Goal: Task Accomplishment & Management: Manage account settings

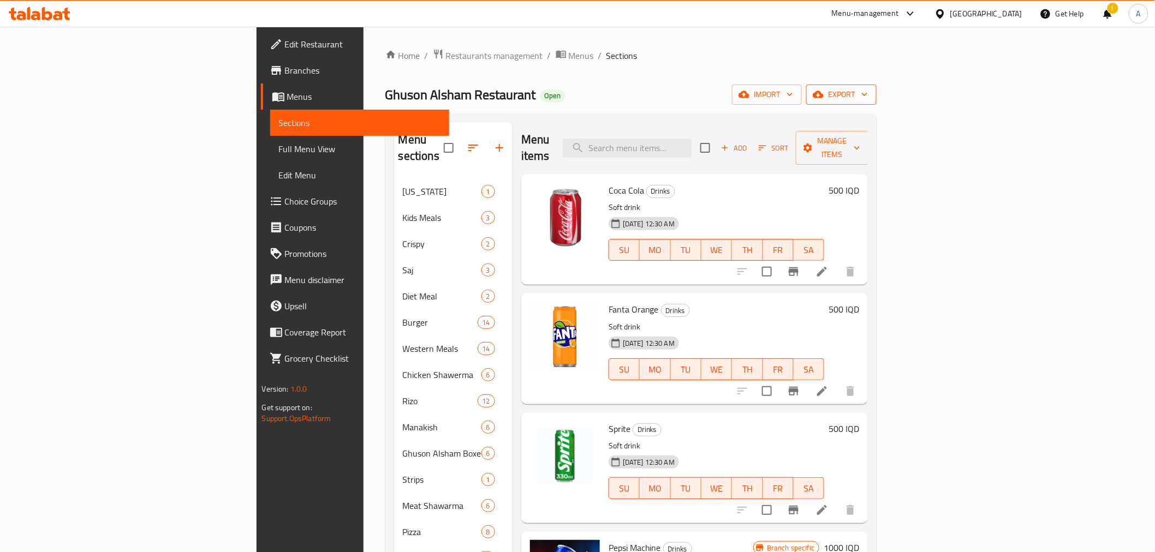
click at [868, 97] on span "export" at bounding box center [841, 95] width 53 height 14
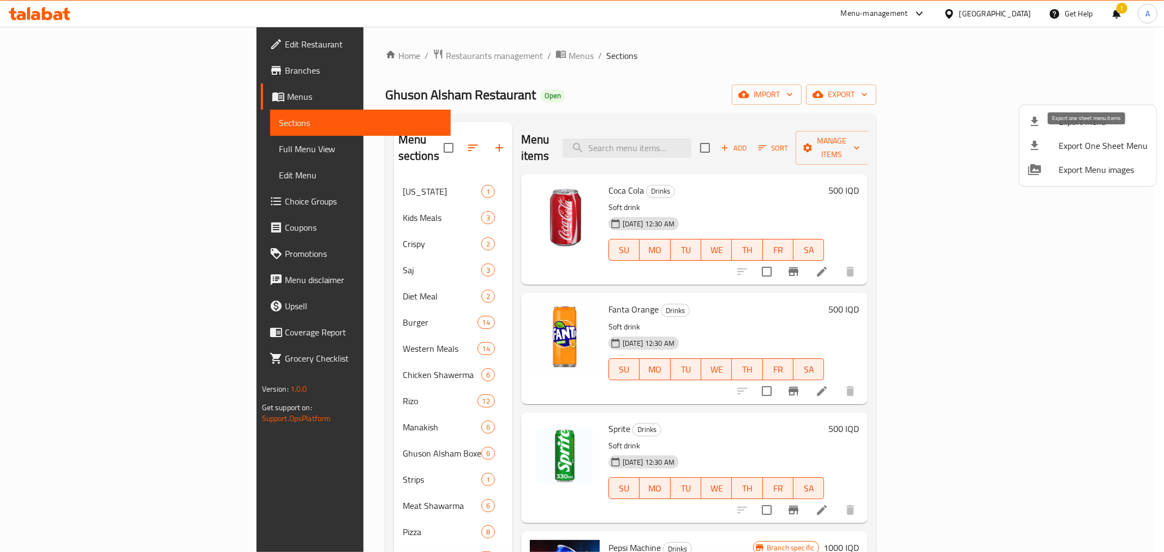
click at [1079, 147] on span "Export One Sheet Menu" at bounding box center [1103, 145] width 89 height 13
click at [297, 67] on div at bounding box center [582, 276] width 1164 height 552
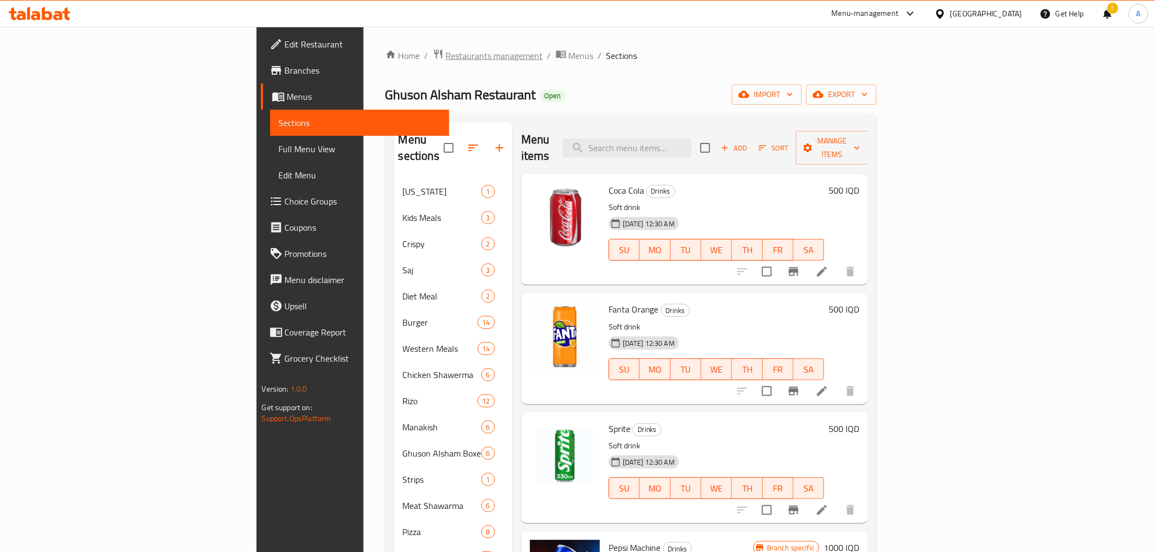
click at [446, 52] on span "Restaurants management" at bounding box center [494, 55] width 97 height 13
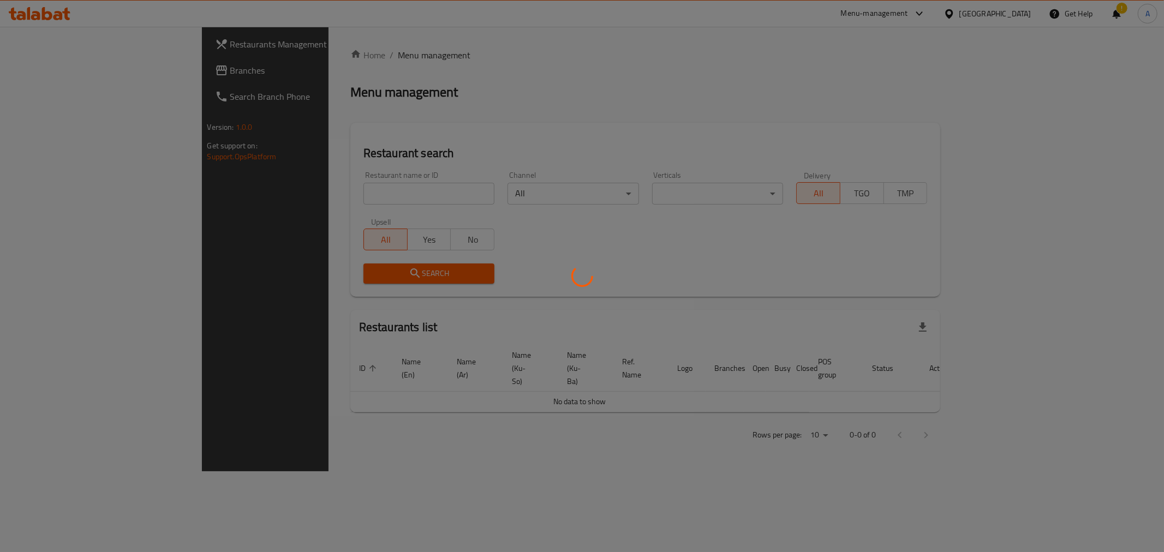
click at [281, 198] on div at bounding box center [582, 276] width 1164 height 552
click at [279, 186] on div at bounding box center [582, 276] width 1164 height 552
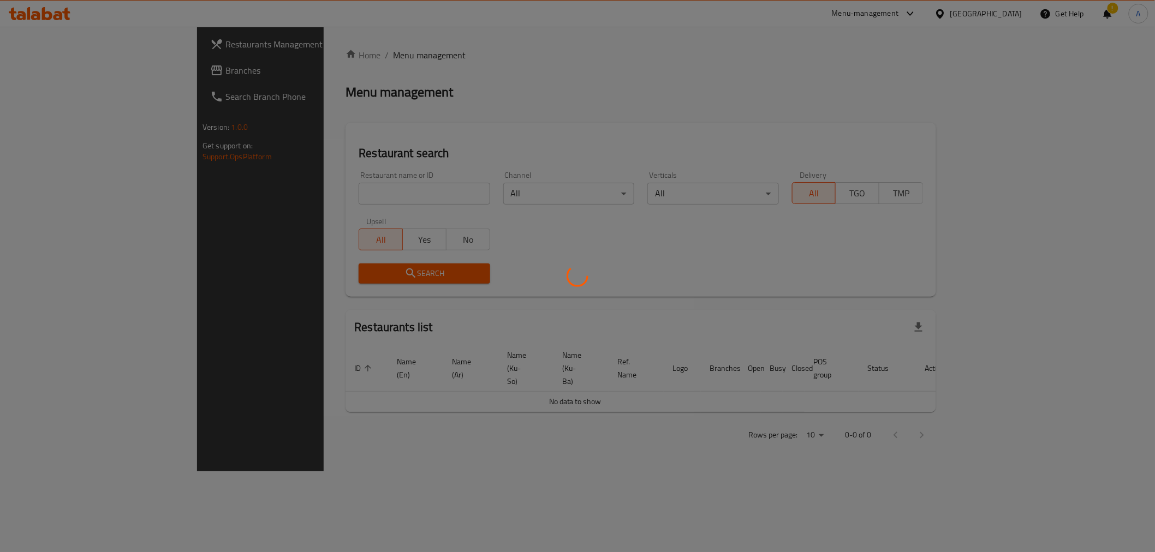
click at [267, 201] on div at bounding box center [577, 276] width 1155 height 552
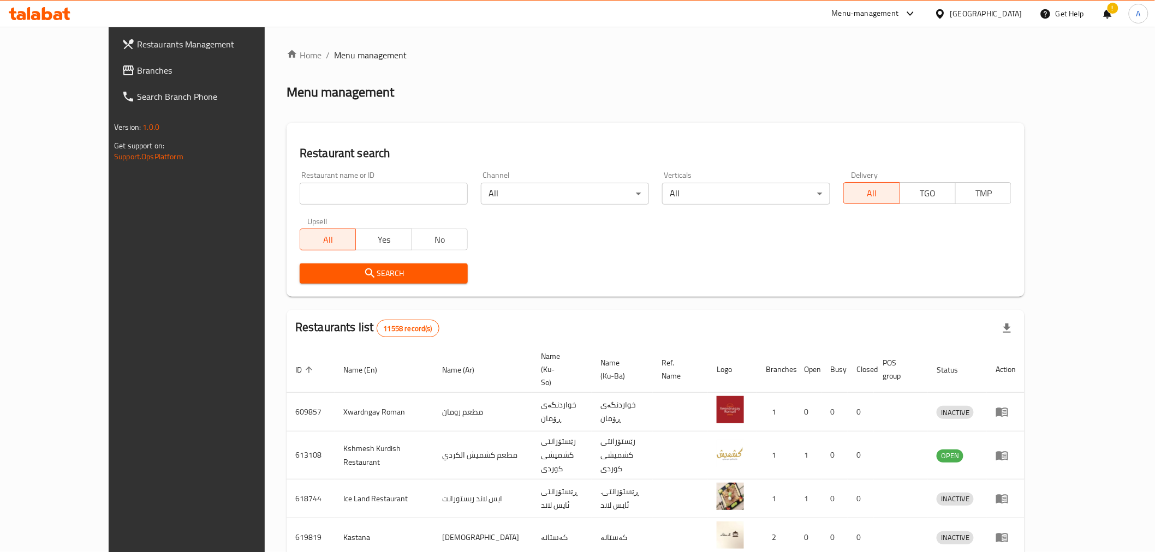
click at [300, 201] on input "search" at bounding box center [384, 194] width 168 height 22
paste input "653589"
type input "653589"
click button "Search" at bounding box center [384, 274] width 168 height 20
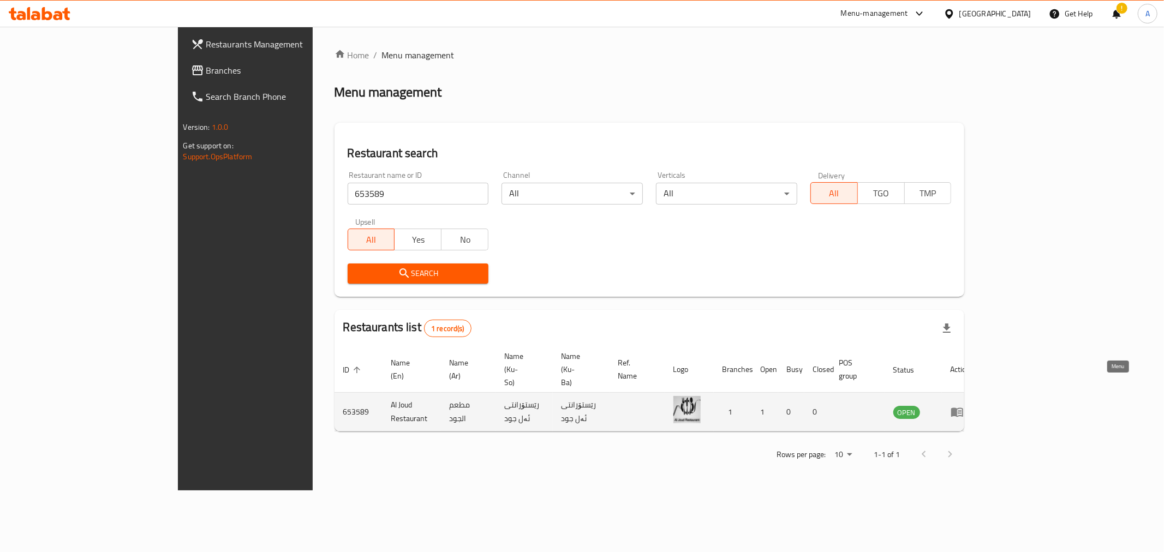
click at [971, 405] on link "enhanced table" at bounding box center [961, 411] width 20 height 13
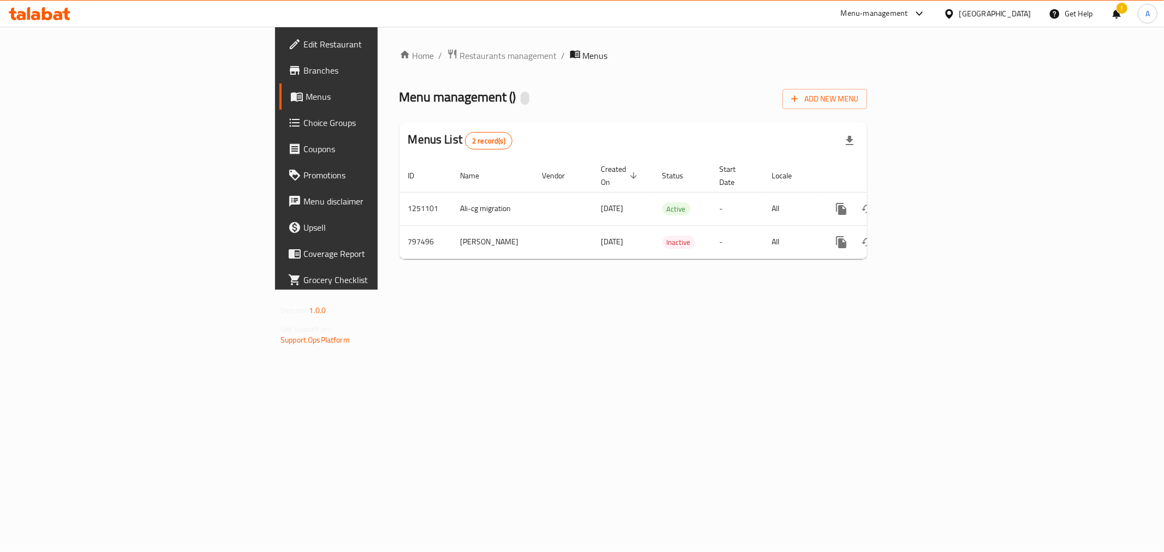
click at [303, 69] on span "Branches" at bounding box center [381, 70] width 157 height 13
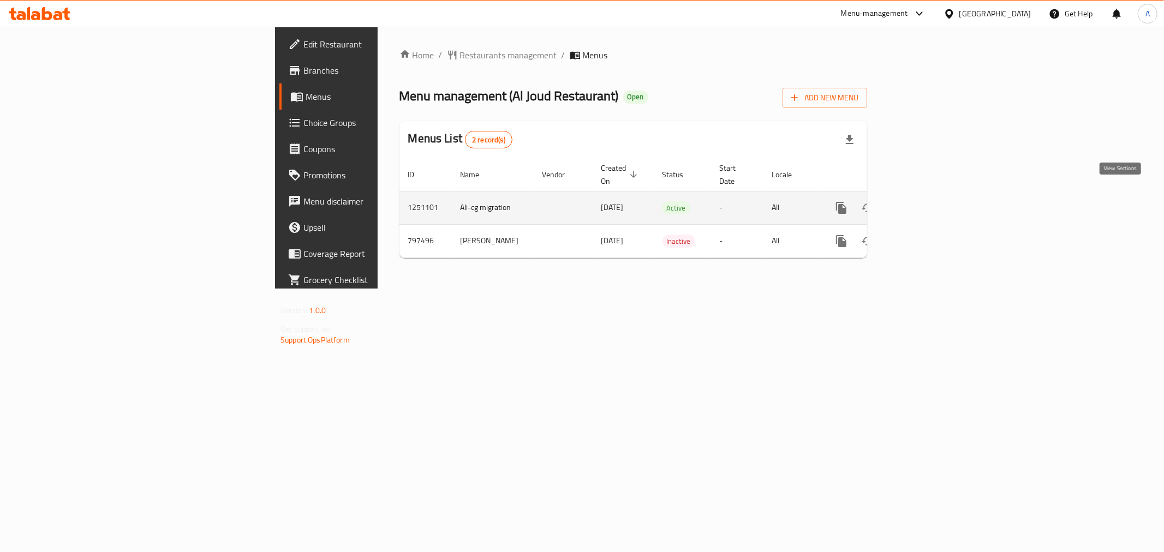
click at [933, 202] on link "enhanced table" at bounding box center [920, 208] width 26 height 26
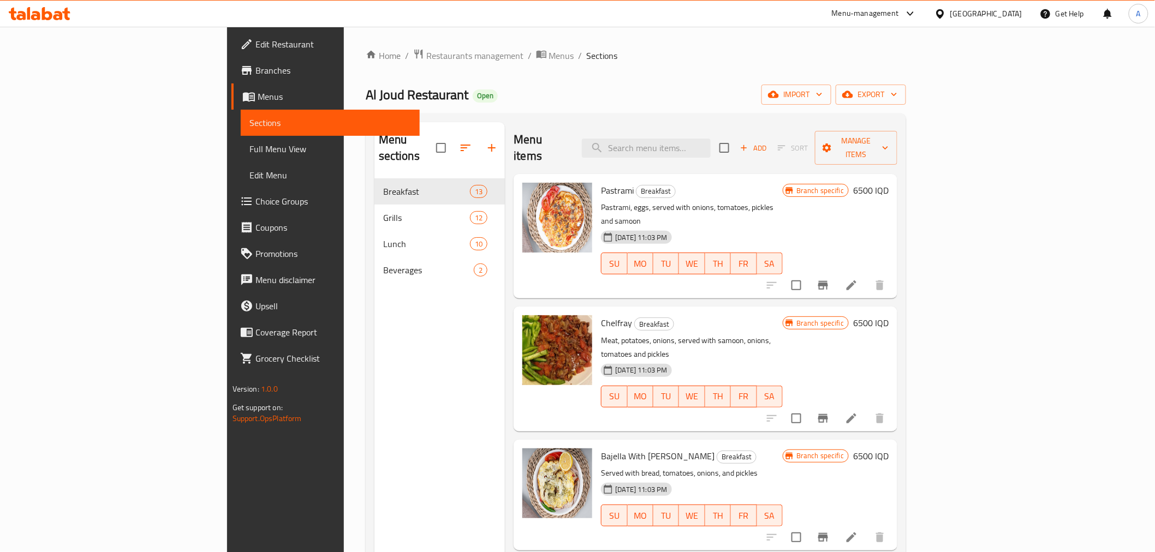
drag, startPoint x: 506, startPoint y: 90, endPoint x: 499, endPoint y: 97, distance: 9.7
drag, startPoint x: 499, startPoint y: 97, endPoint x: 489, endPoint y: 107, distance: 14.7
click at [489, 107] on div "Home / Restaurants management / Menus / Sections Al Joud Restaurant Open import…" at bounding box center [636, 366] width 540 height 635
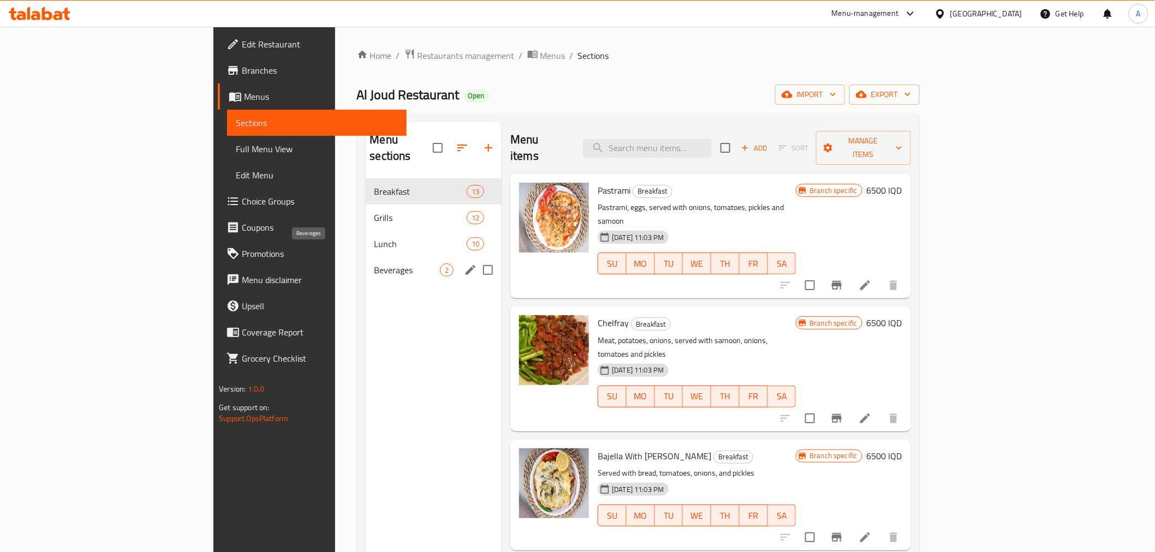
click at [374, 264] on span "Beverages" at bounding box center [407, 270] width 66 height 13
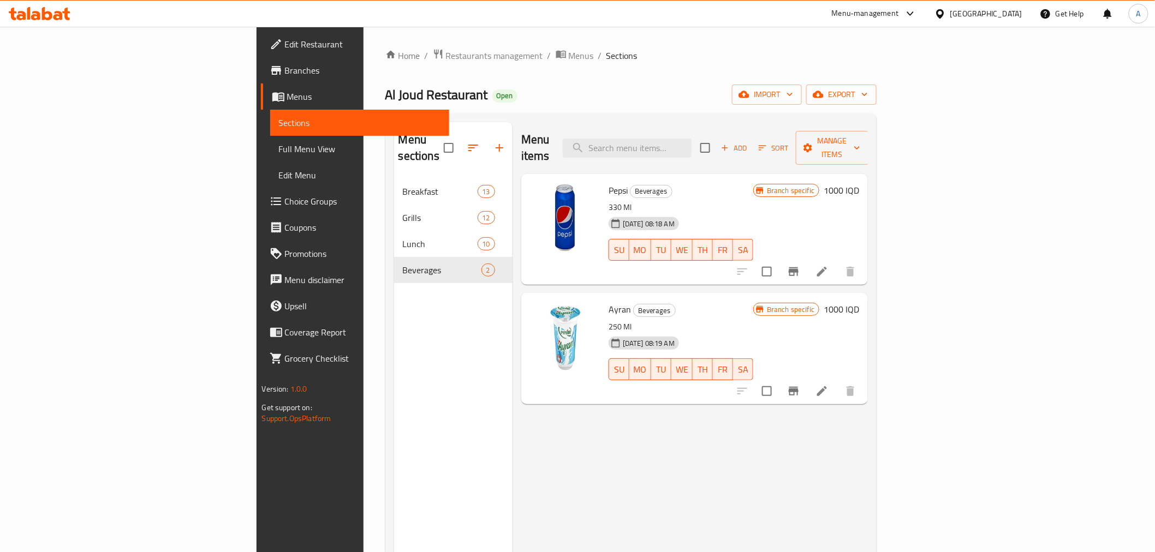
click at [617, 106] on div "Home / Restaurants management / Menus / Sections Al Joud Restaurant Open import…" at bounding box center [631, 366] width 492 height 635
click at [456, 99] on div "Al Joud Restaurant Open import export" at bounding box center [631, 95] width 492 height 20
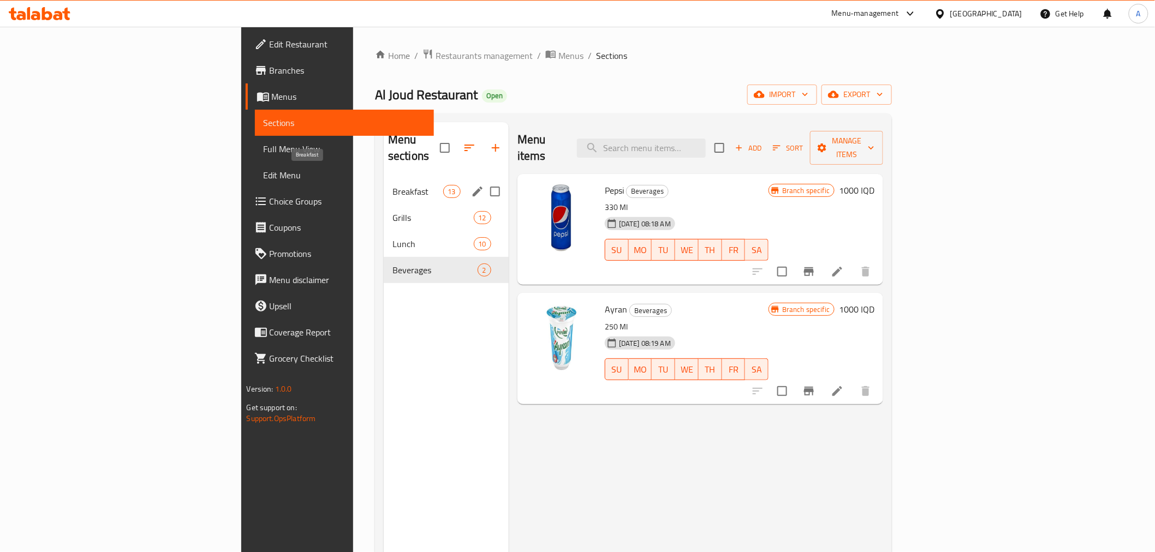
click at [392, 185] on span "Breakfast" at bounding box center [417, 191] width 51 height 13
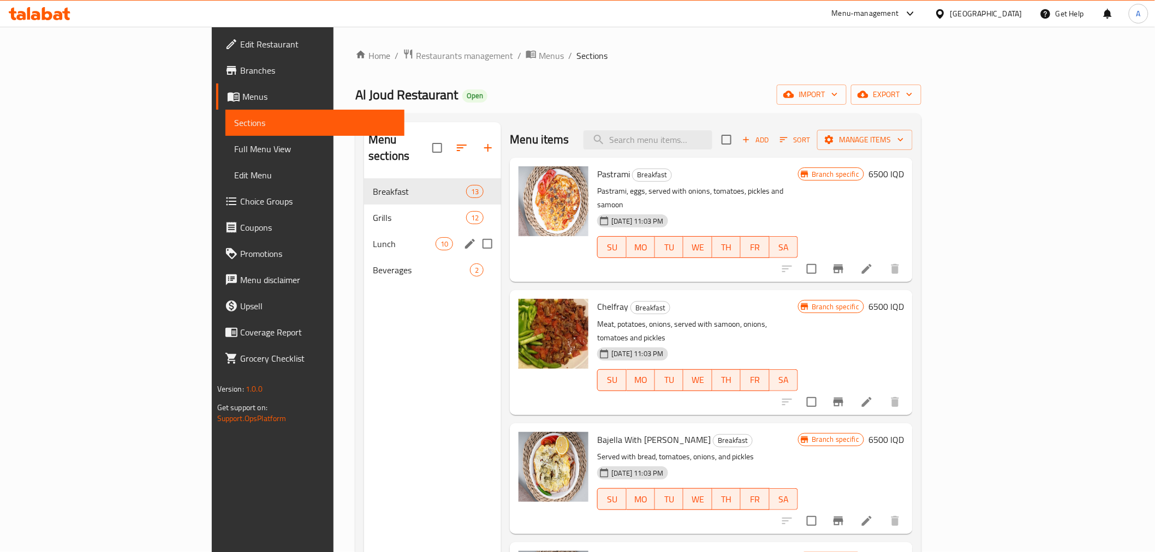
click at [364, 231] on div "Lunch 10" at bounding box center [432, 244] width 137 height 26
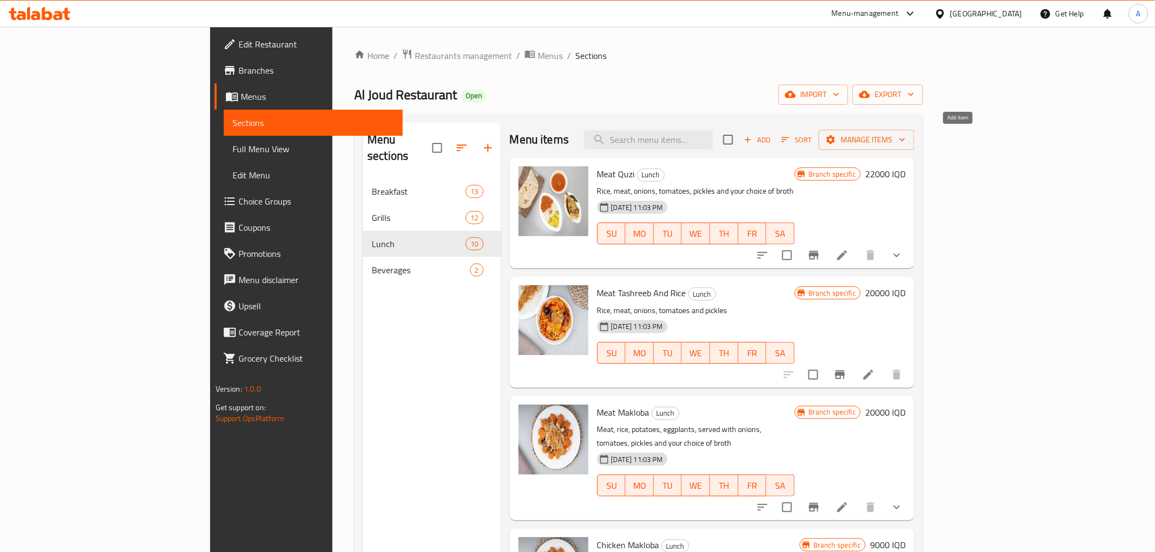
click at [772, 142] on span "Add" at bounding box center [756, 140] width 29 height 13
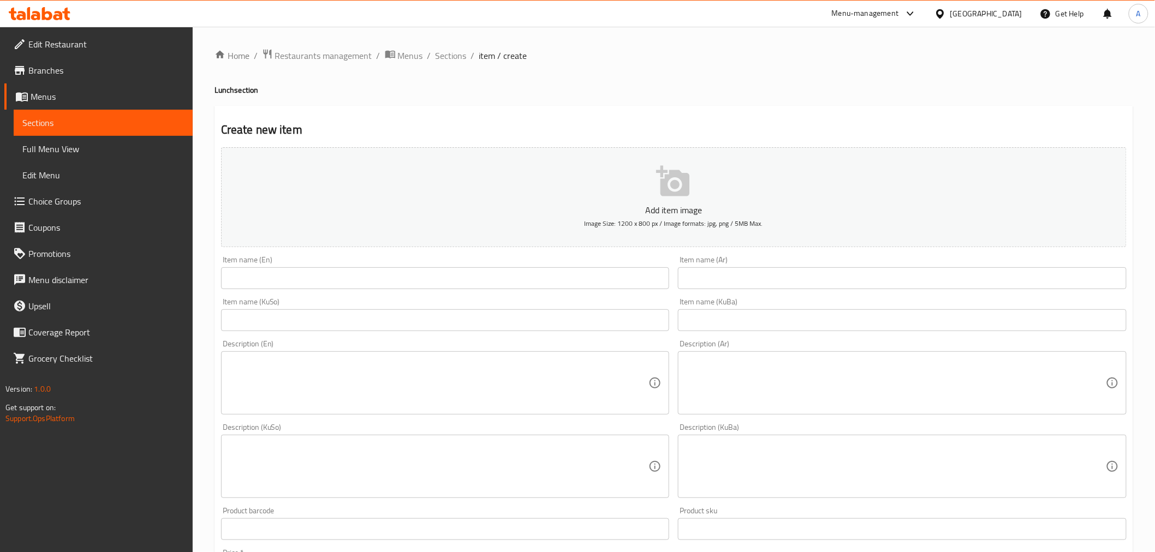
click at [704, 285] on input "text" at bounding box center [902, 278] width 449 height 22
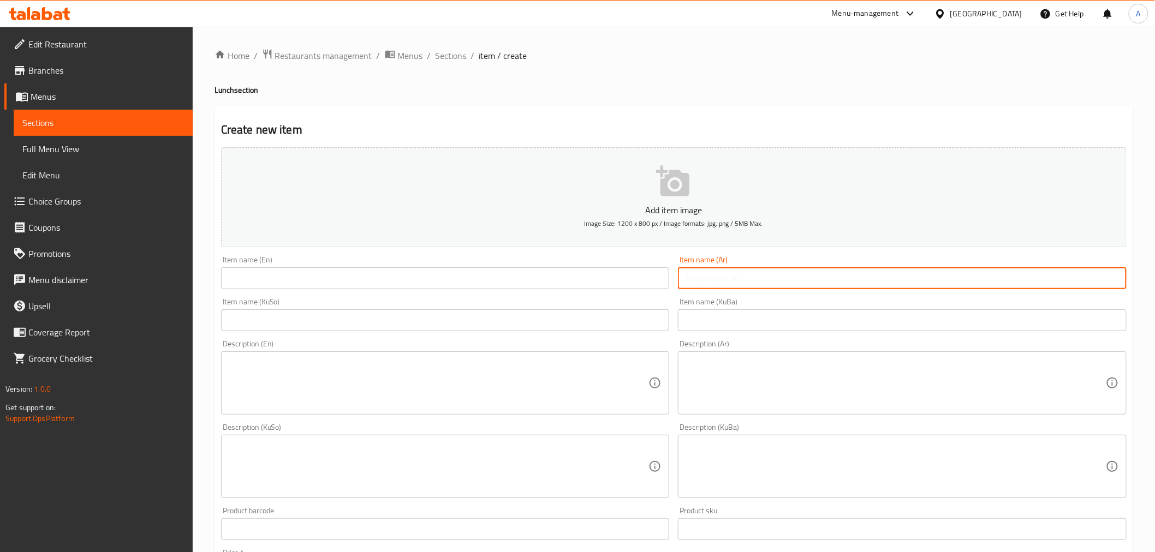
paste input "فيليه سمك"
type input "فيليه سمك"
click at [298, 279] on input "text" at bounding box center [445, 278] width 449 height 22
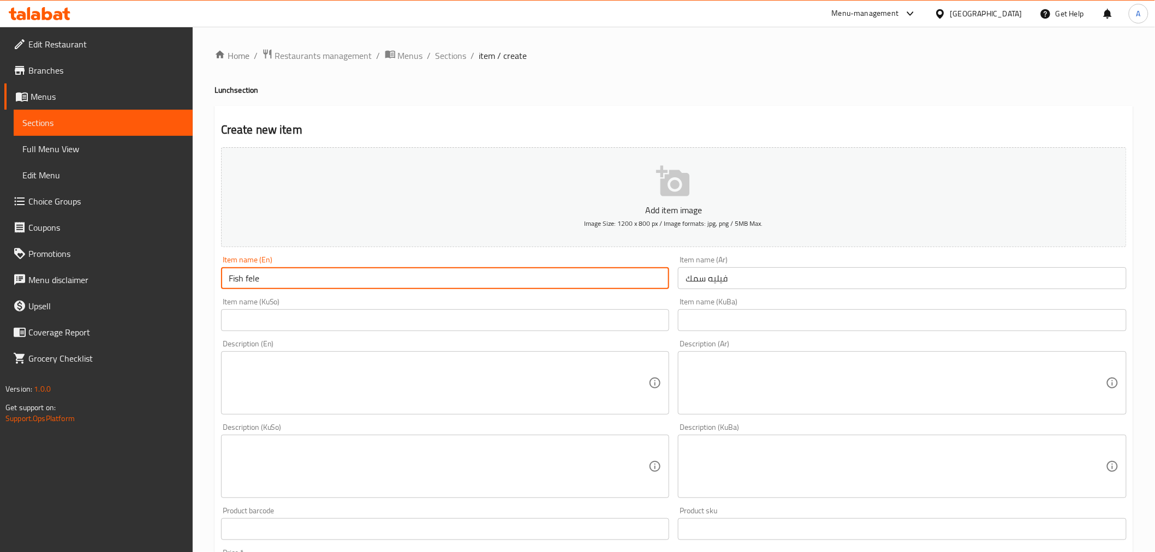
drag, startPoint x: 298, startPoint y: 279, endPoint x: 294, endPoint y: 284, distance: 6.2
click at [294, 284] on input "Fish fele" at bounding box center [445, 278] width 449 height 22
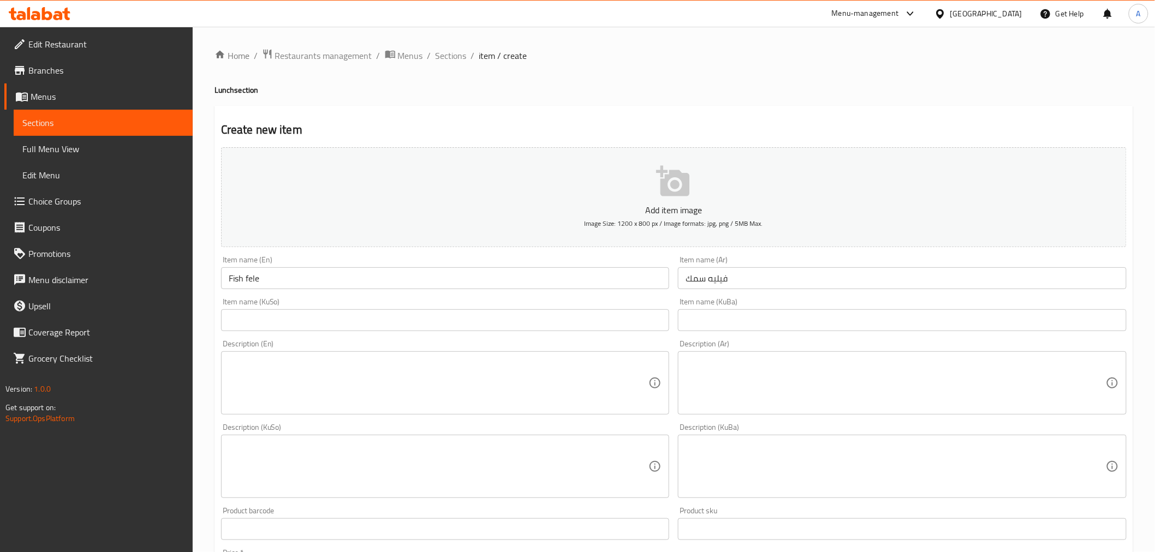
click at [289, 280] on input "Fish fele" at bounding box center [445, 278] width 449 height 22
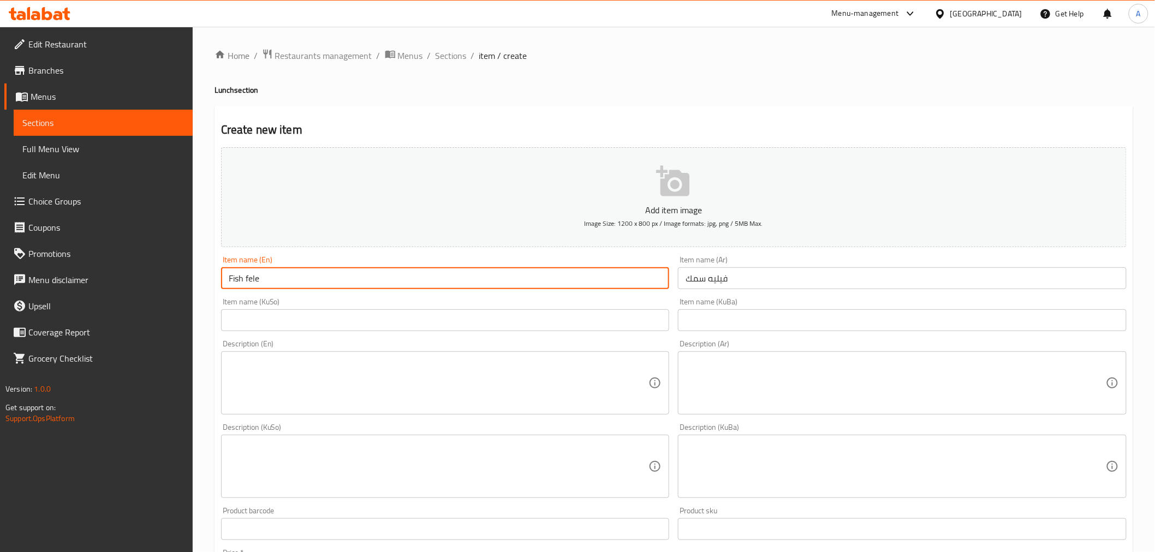
click at [252, 283] on input "Fish fele" at bounding box center [445, 278] width 449 height 22
click at [253, 276] on input "Fish fillet" at bounding box center [445, 278] width 449 height 22
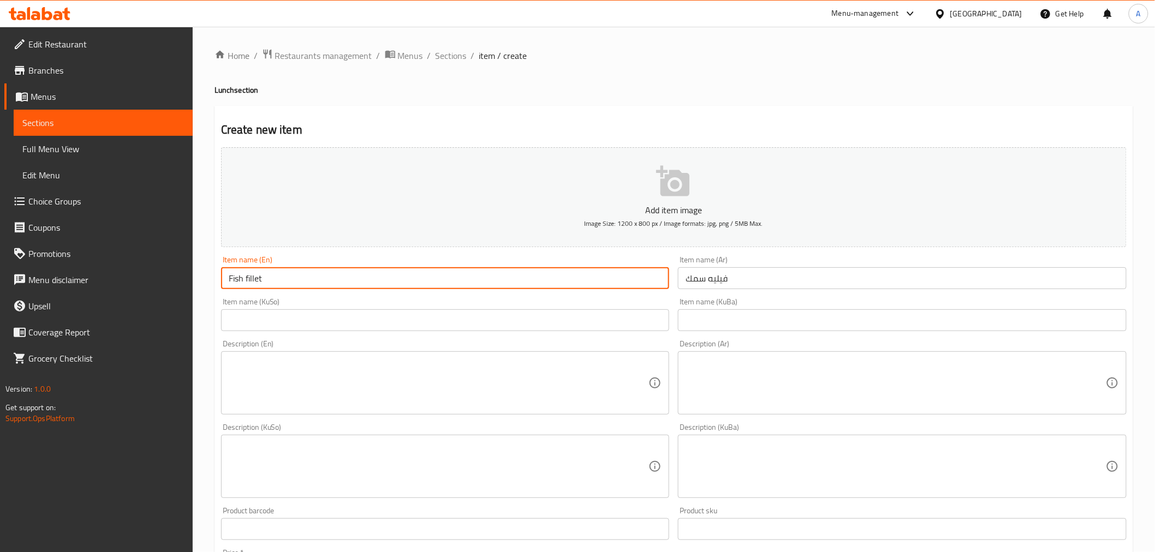
type input "Fish fillet"
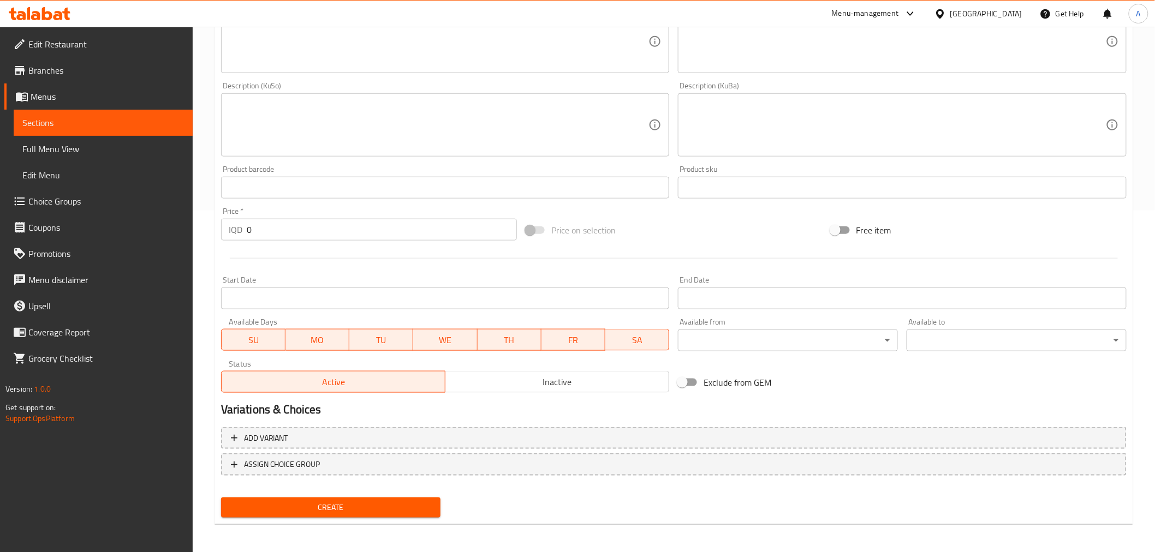
scroll to position [342, 0]
click at [280, 228] on input "0" at bounding box center [382, 229] width 270 height 22
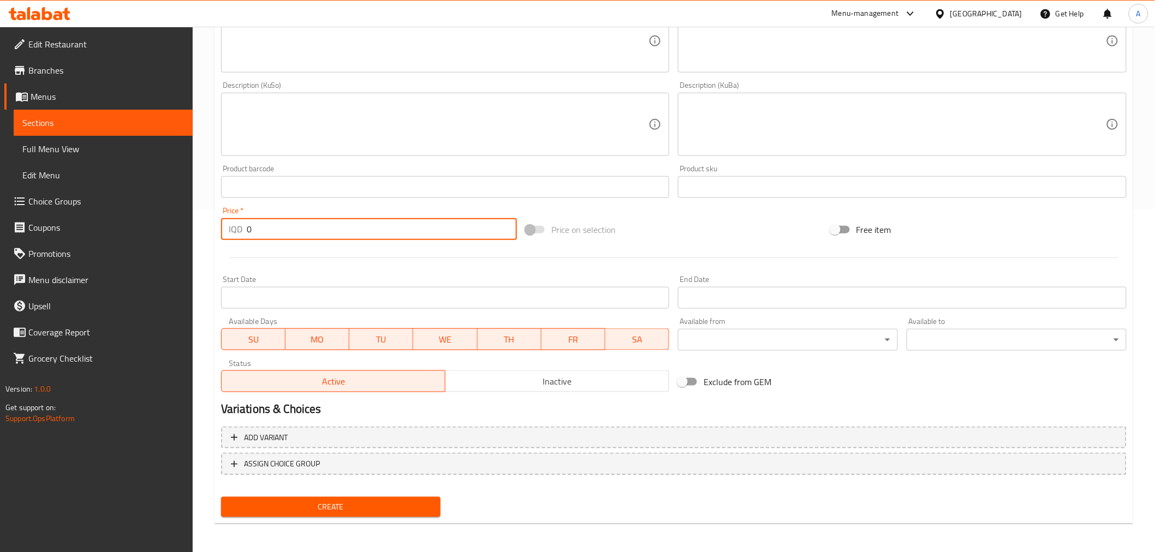
click at [280, 228] on input "0" at bounding box center [382, 229] width 270 height 22
type input "7000"
click at [327, 249] on div at bounding box center [674, 257] width 914 height 27
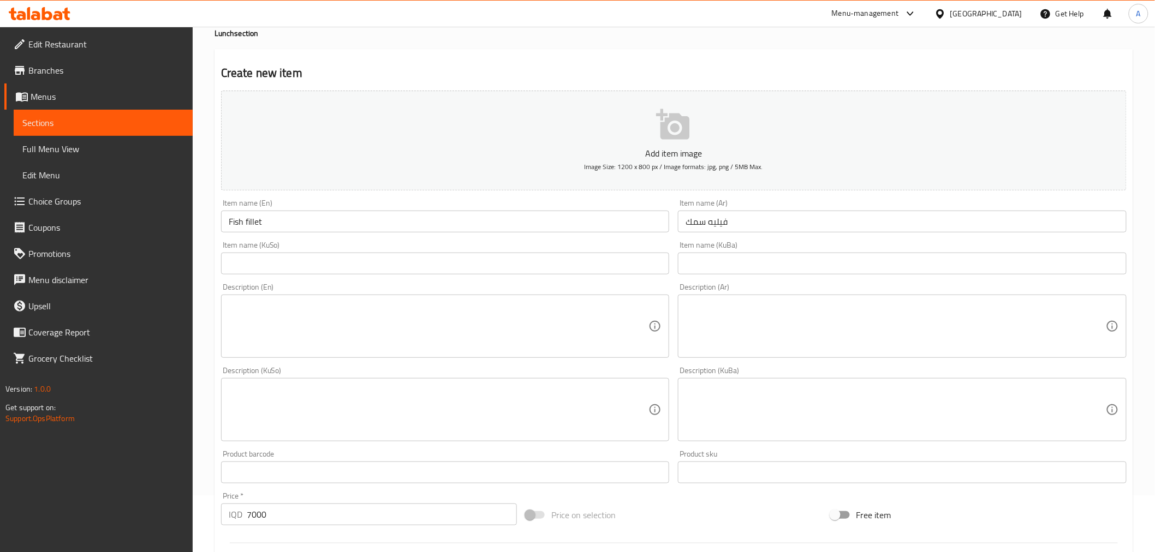
scroll to position [39, 0]
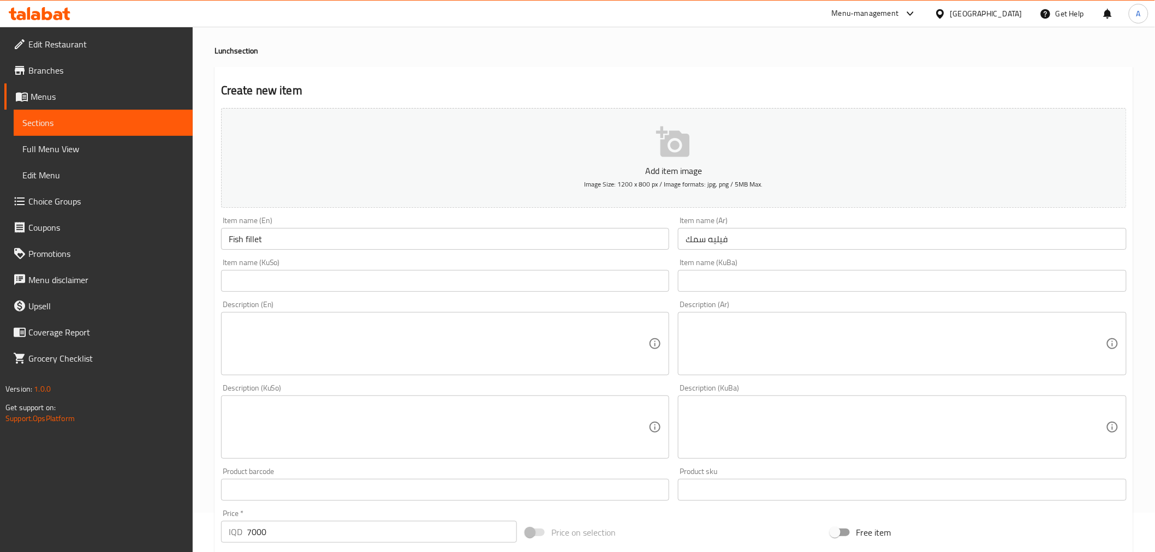
click at [713, 335] on textarea at bounding box center [895, 344] width 420 height 52
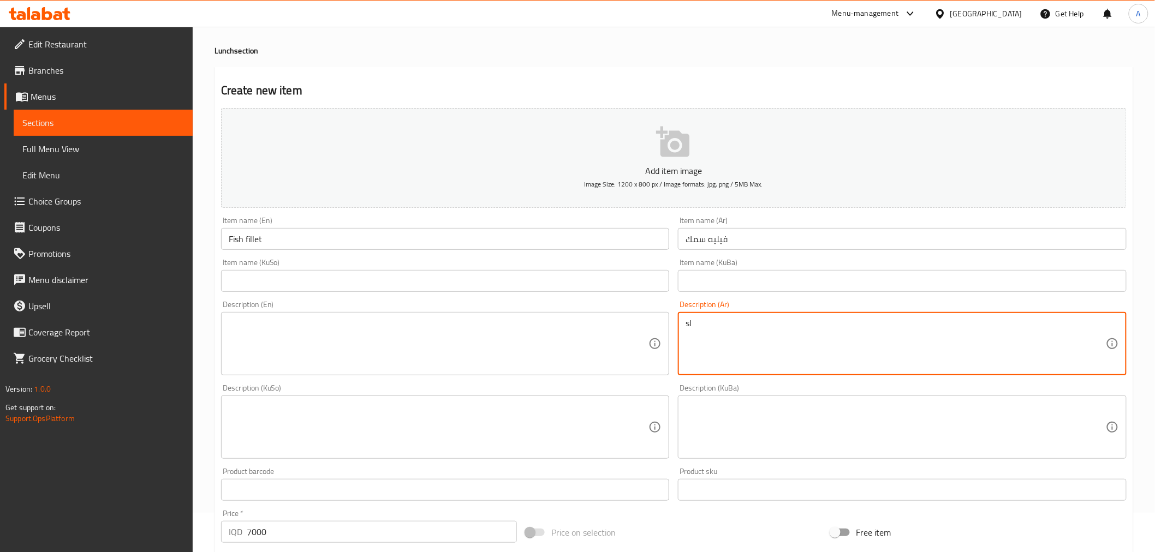
type textarea "s"
type textarea "سمك, رز اصفر"
click at [511, 322] on textarea at bounding box center [439, 344] width 420 height 52
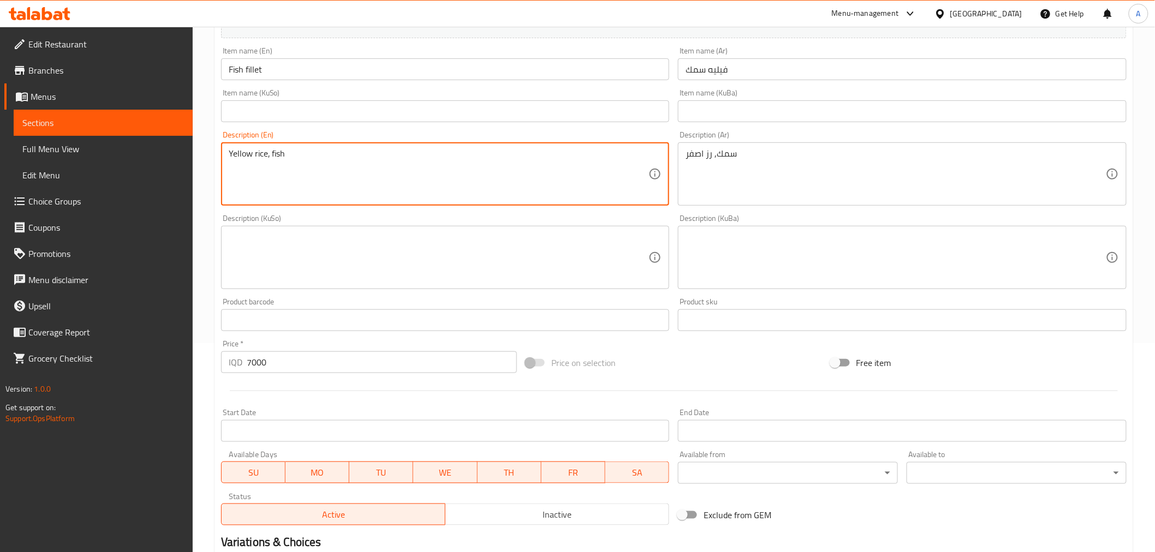
scroll to position [342, 0]
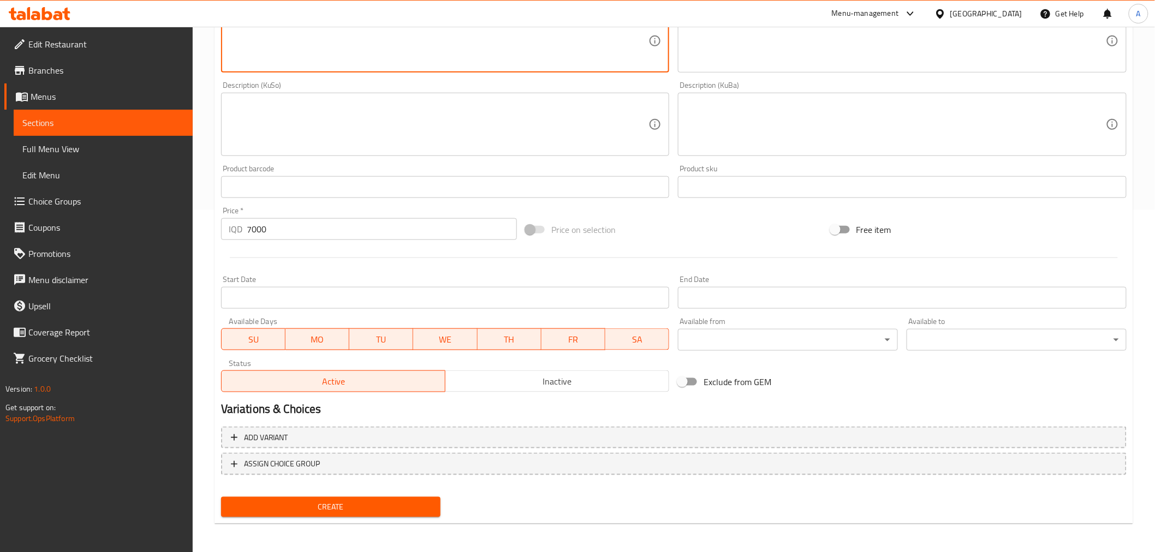
type textarea "Yellow rice, fish"
click at [364, 500] on span "Create" at bounding box center [331, 507] width 202 height 14
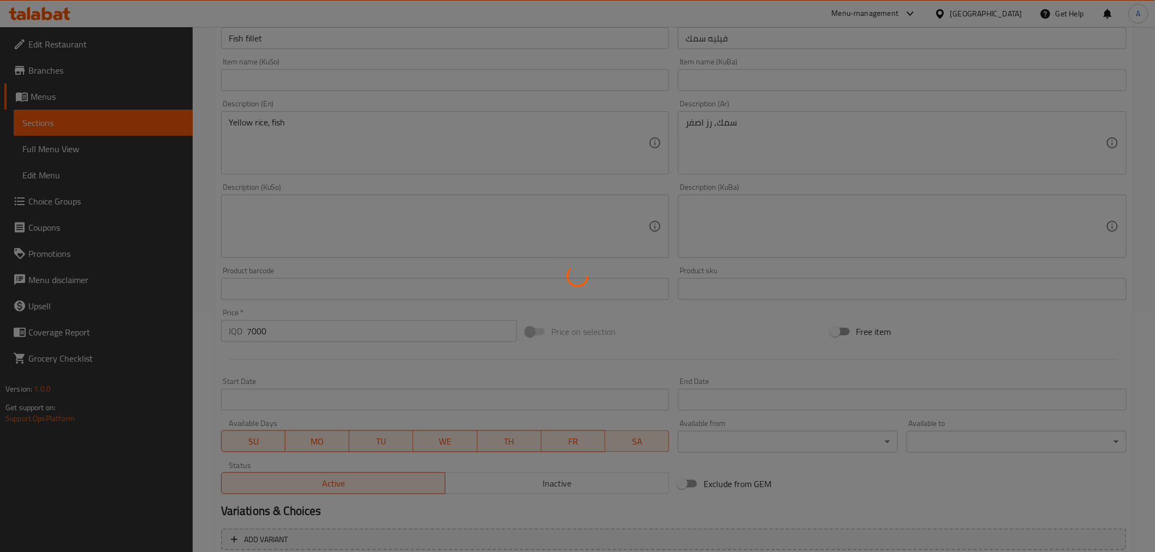
scroll to position [0, 0]
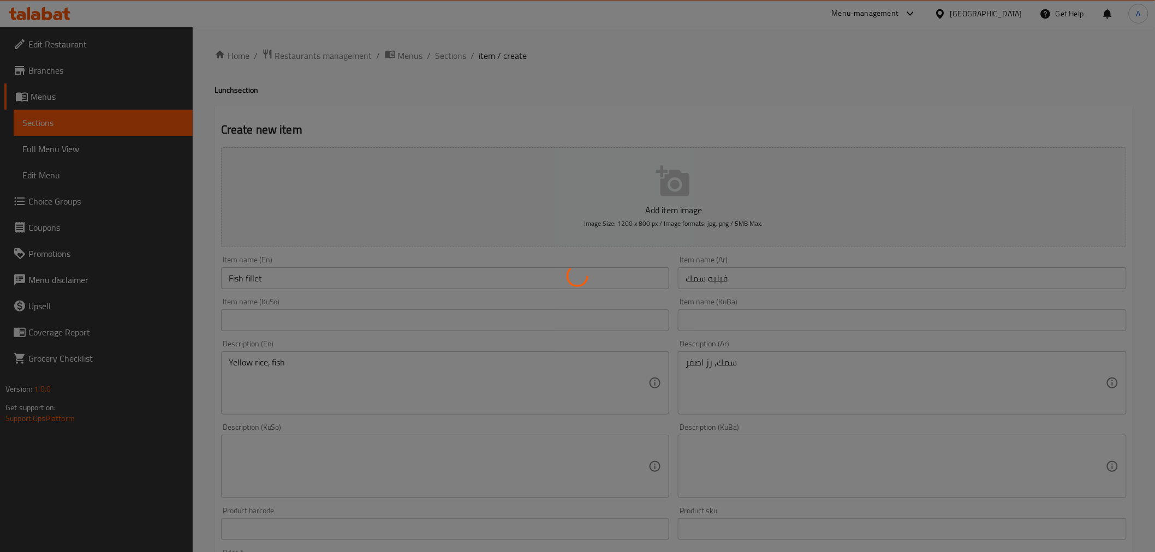
type input "0"
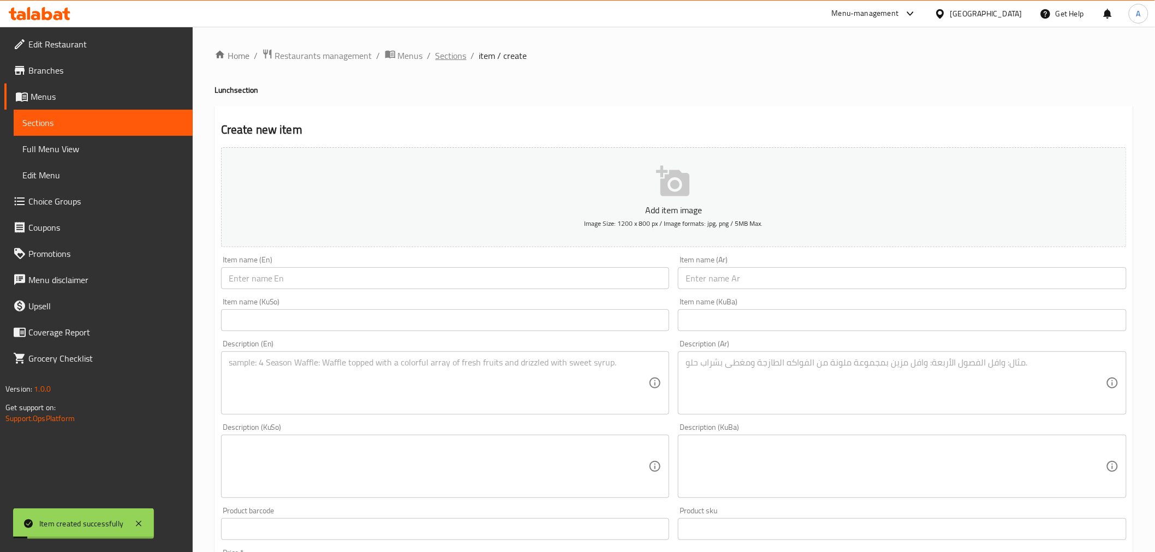
click at [448, 55] on span "Sections" at bounding box center [450, 55] width 31 height 13
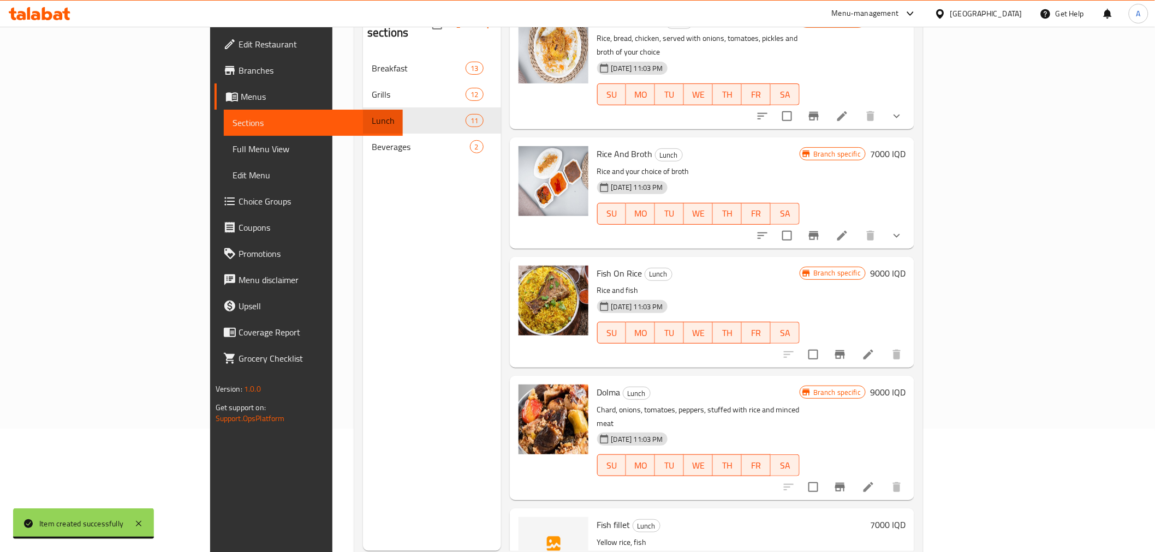
scroll to position [153, 0]
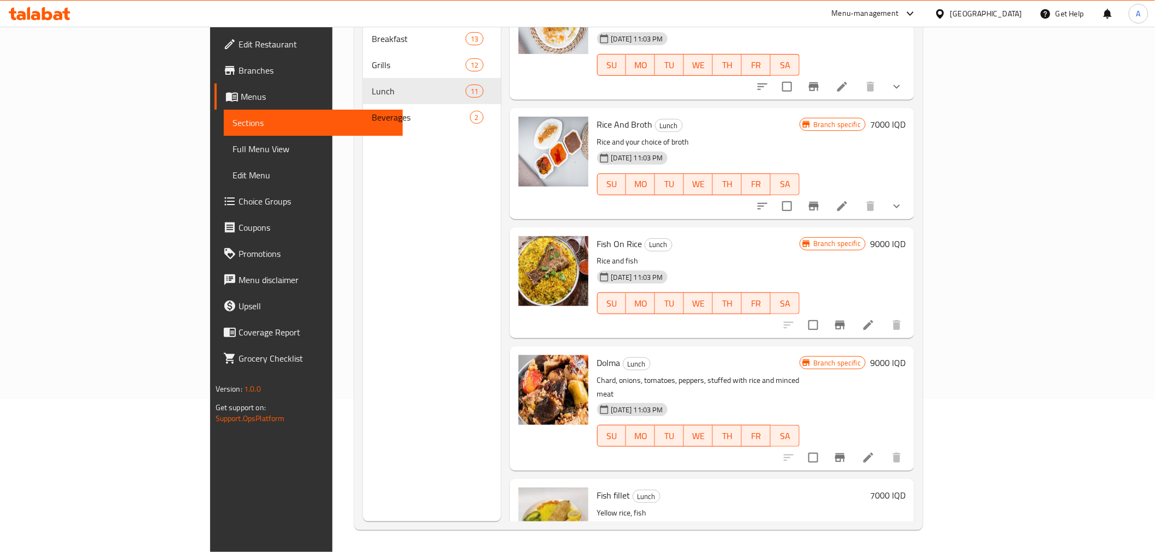
click at [875, 319] on icon at bounding box center [868, 325] width 13 height 13
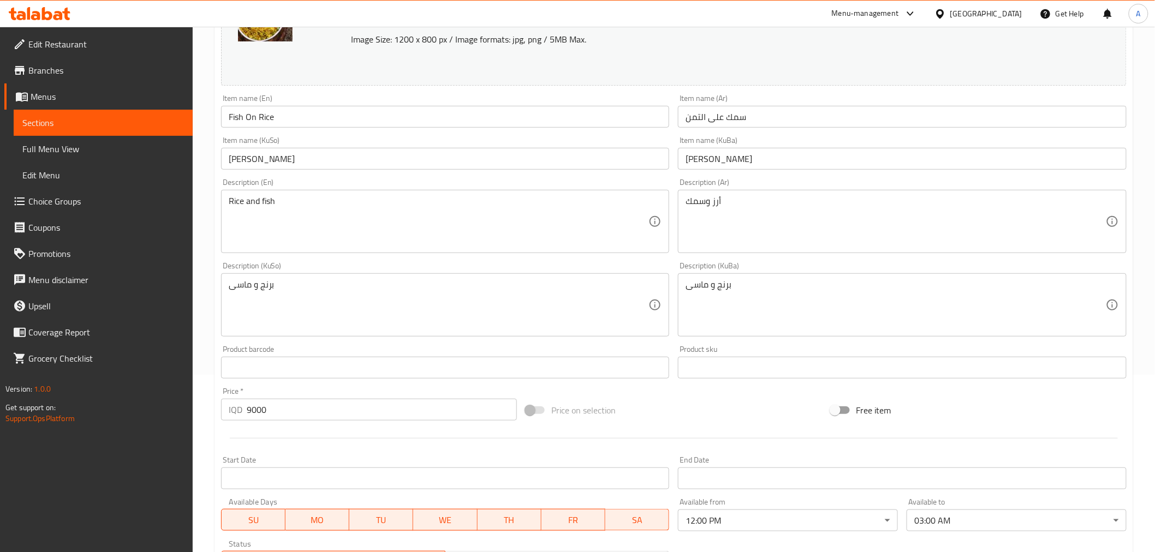
scroll to position [358, 0]
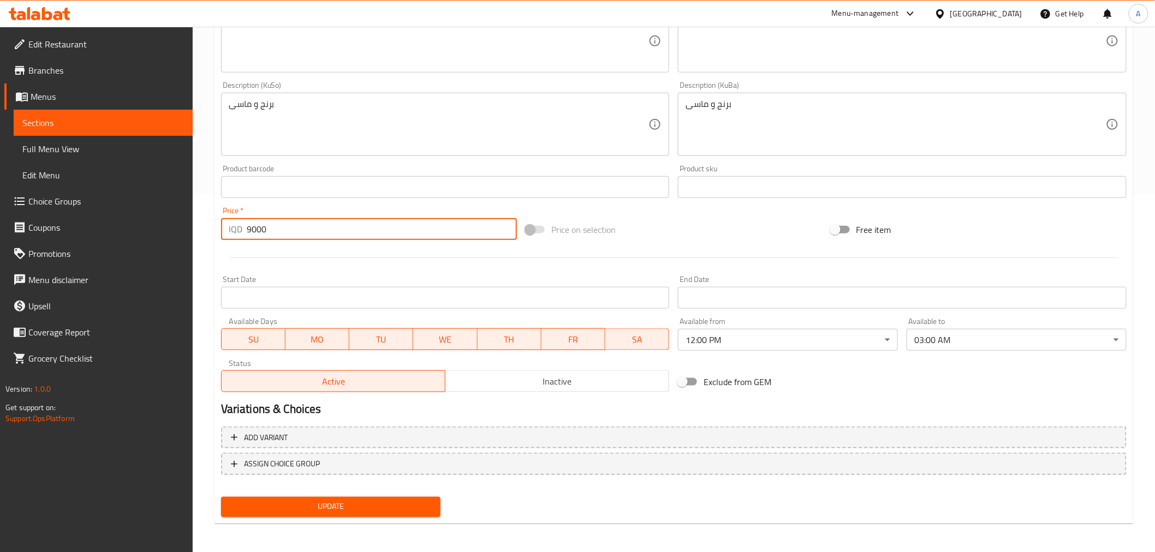
drag, startPoint x: 252, startPoint y: 231, endPoint x: 244, endPoint y: 231, distance: 7.1
click at [244, 231] on div "IQD 9000 Price *" at bounding box center [369, 229] width 296 height 22
type input "12000"
click at [319, 511] on button "Update" at bounding box center [331, 507] width 220 height 20
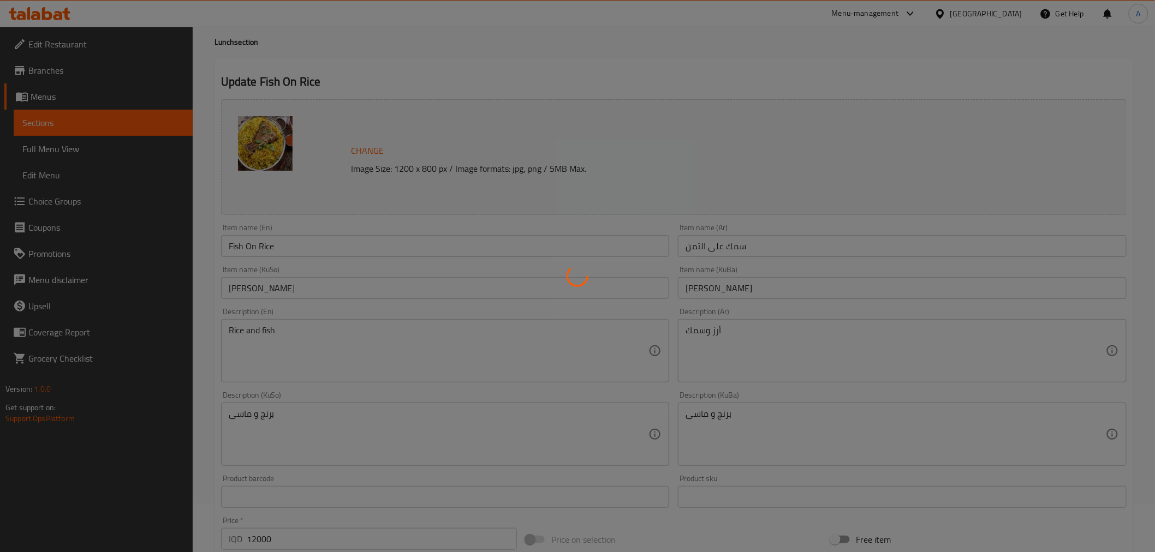
scroll to position [0, 0]
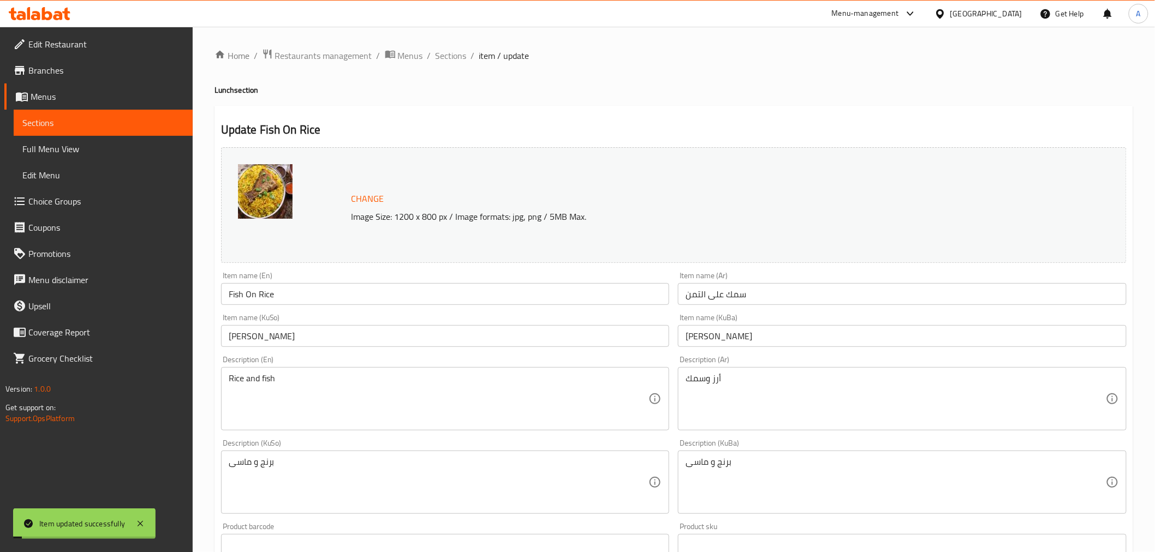
click at [465, 55] on ol "Home / Restaurants management / Menus / Sections / item / update" at bounding box center [673, 56] width 918 height 14
click at [456, 55] on span "Sections" at bounding box center [450, 55] width 31 height 13
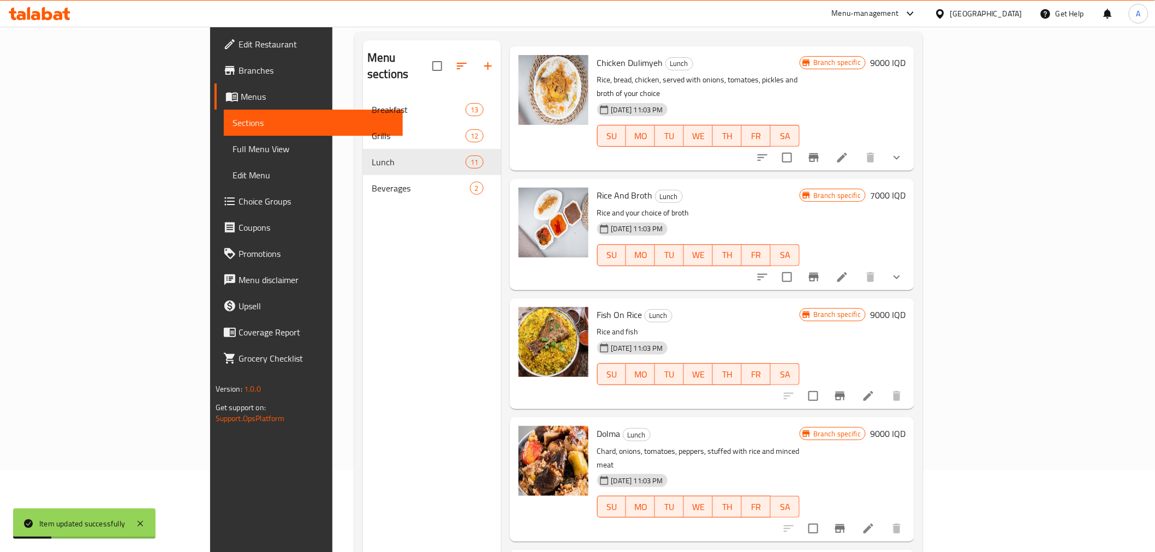
scroll to position [153, 0]
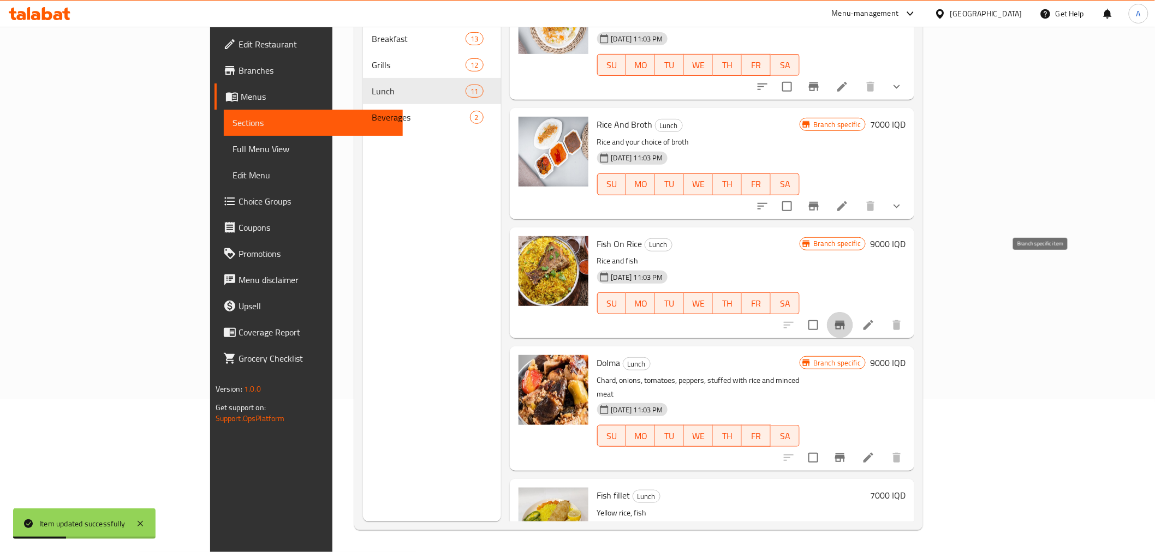
click at [846, 319] on icon "Branch-specific-item" at bounding box center [839, 325] width 13 height 13
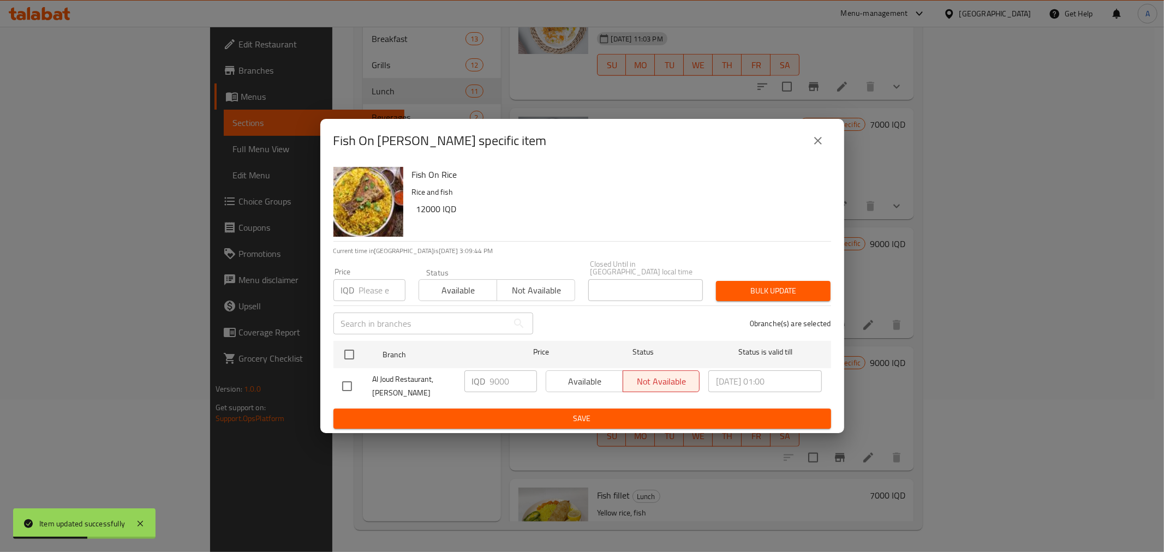
click at [353, 377] on input "checkbox" at bounding box center [347, 386] width 23 height 23
checkbox input "true"
drag, startPoint x: 497, startPoint y: 381, endPoint x: 483, endPoint y: 380, distance: 13.7
click at [483, 380] on div "IQD 9000 ​" at bounding box center [500, 382] width 73 height 22
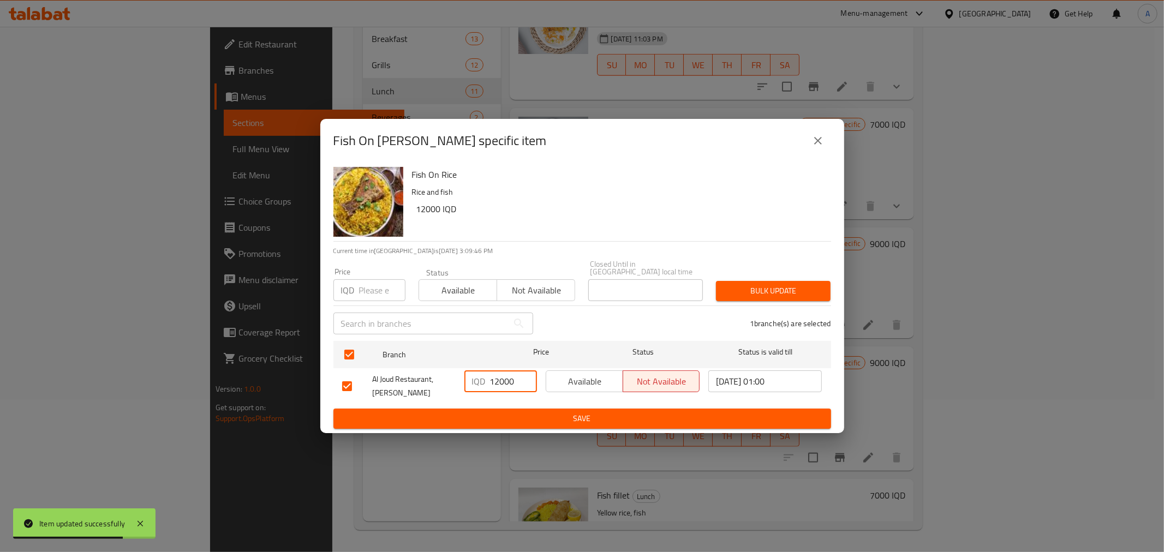
type input "12000"
click at [505, 415] on span "Save" at bounding box center [582, 419] width 480 height 14
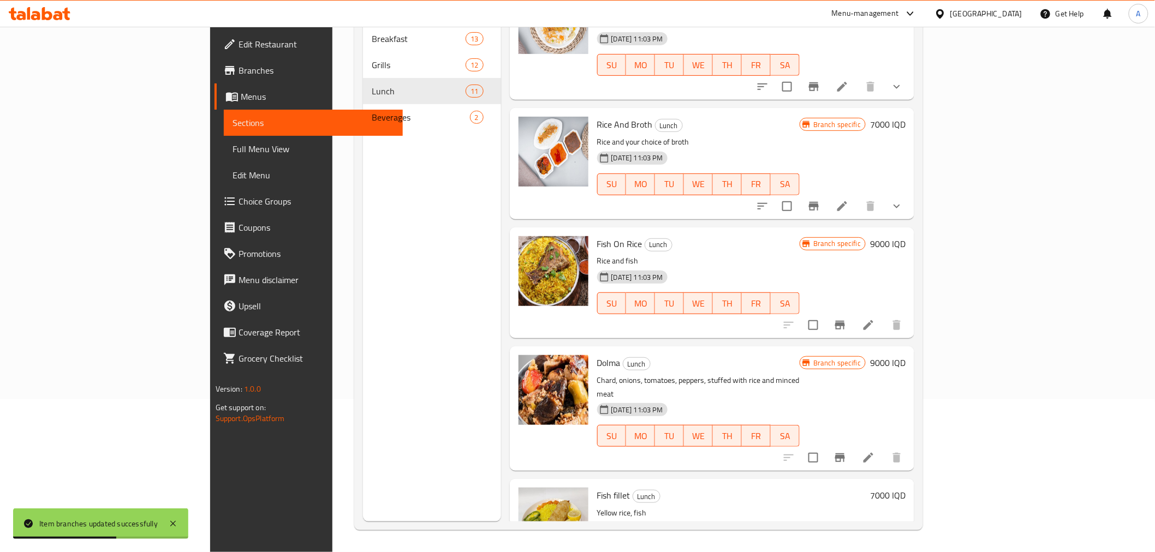
click at [363, 210] on div "Menu sections Breakfast 13 Grills 12 Lunch 11 Beverages 2" at bounding box center [432, 245] width 138 height 552
click at [531, 369] on circle "upload picture" at bounding box center [532, 370] width 3 height 3
click at [710, 355] on h6 "Dolma Lunch" at bounding box center [698, 362] width 202 height 15
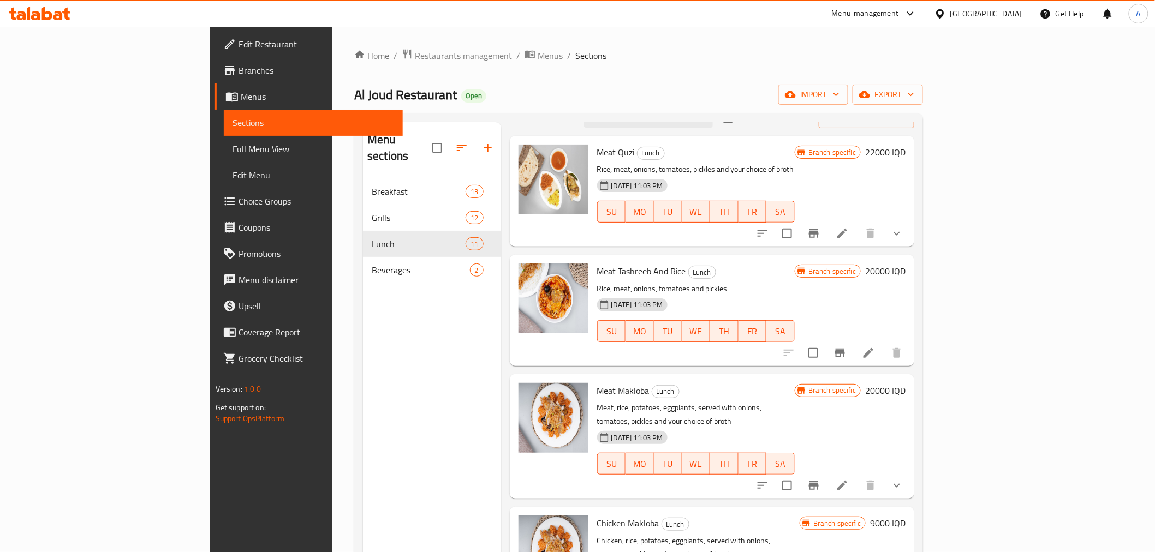
scroll to position [0, 0]
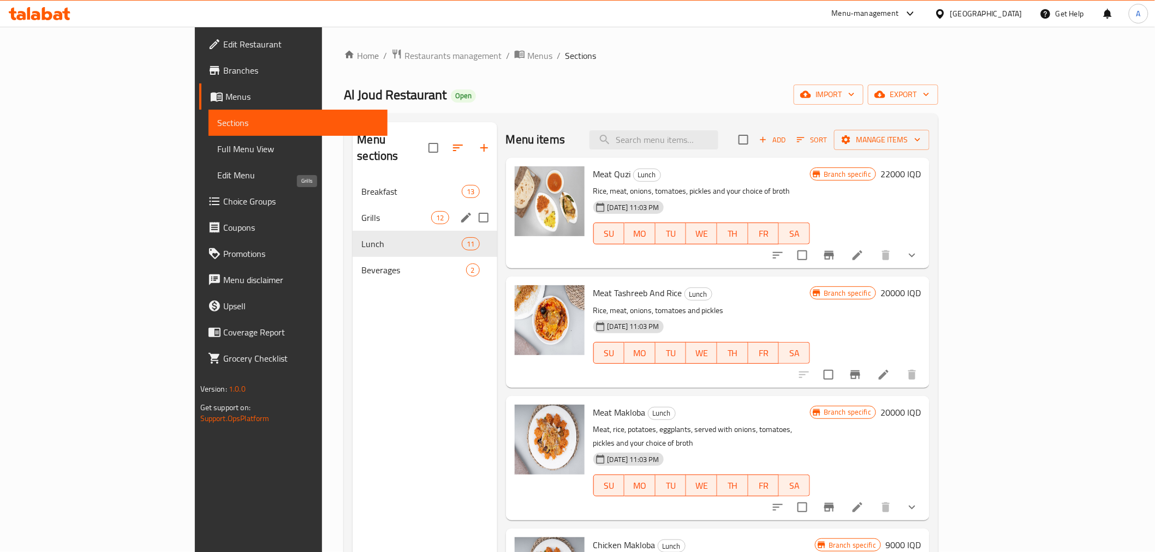
click at [361, 211] on span "Grills" at bounding box center [396, 217] width 70 height 13
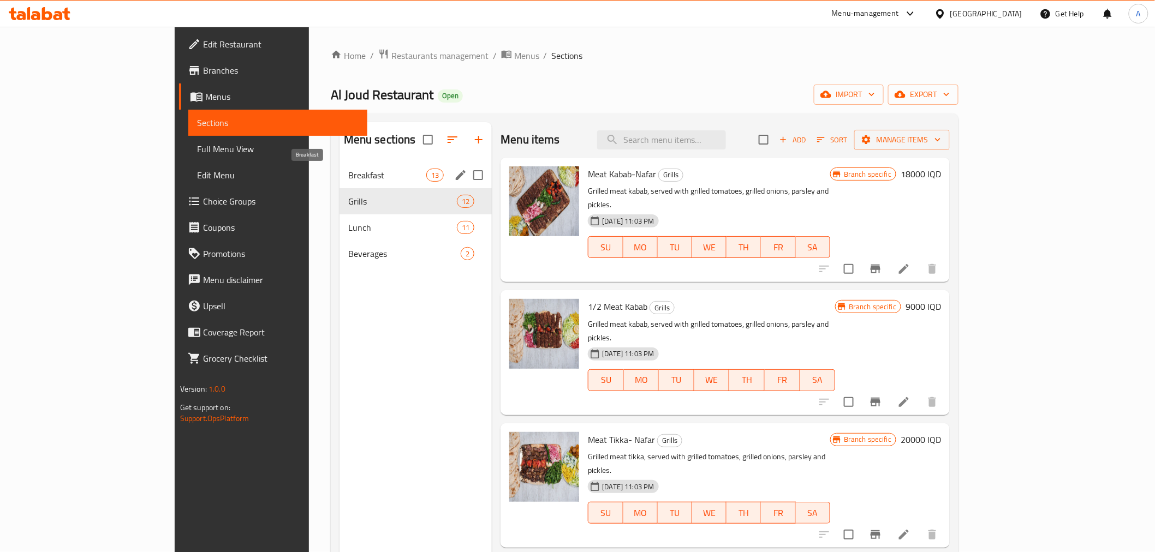
click at [348, 170] on span "Breakfast" at bounding box center [387, 175] width 78 height 13
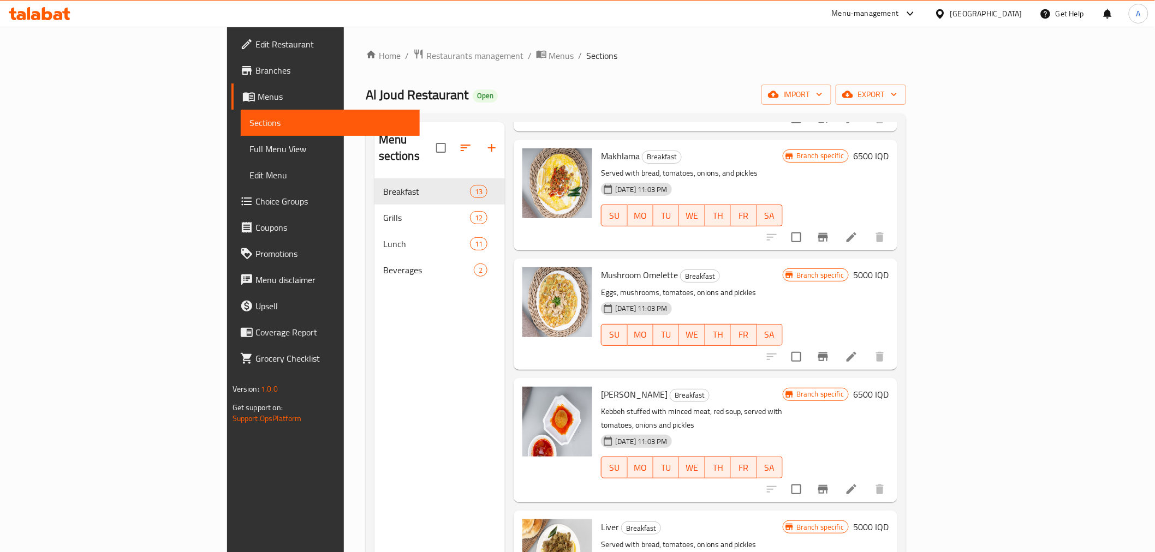
click at [44, 23] on div at bounding box center [39, 14] width 79 height 22
click at [32, 17] on icon at bounding box center [35, 15] width 9 height 9
